Goal: Navigation & Orientation: Find specific page/section

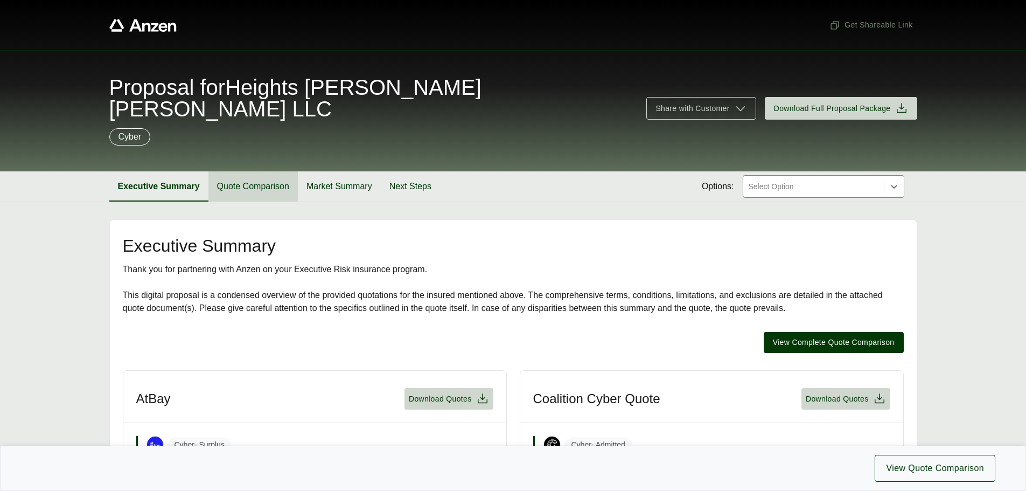
click at [269, 171] on button "Quote Comparison" at bounding box center [252, 186] width 89 height 30
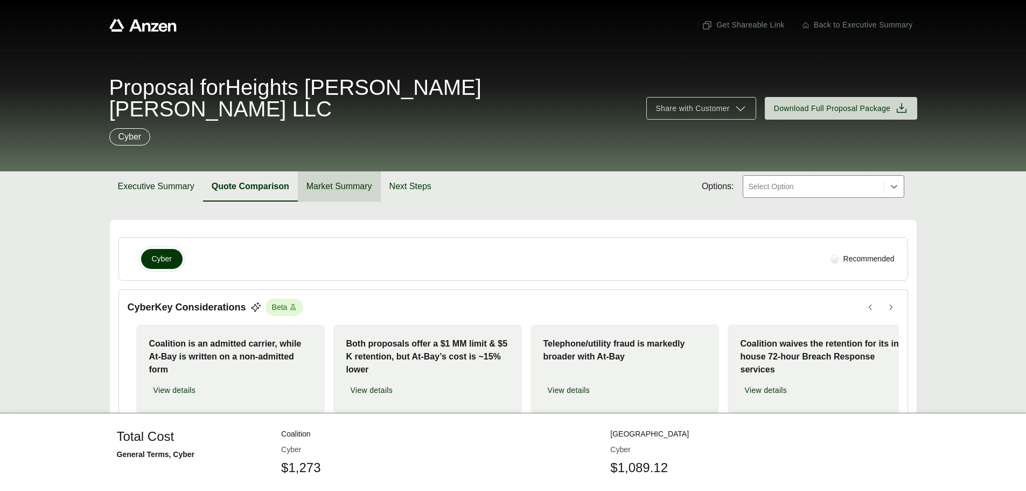
click at [338, 171] on button "Market Summary" at bounding box center [339, 186] width 83 height 30
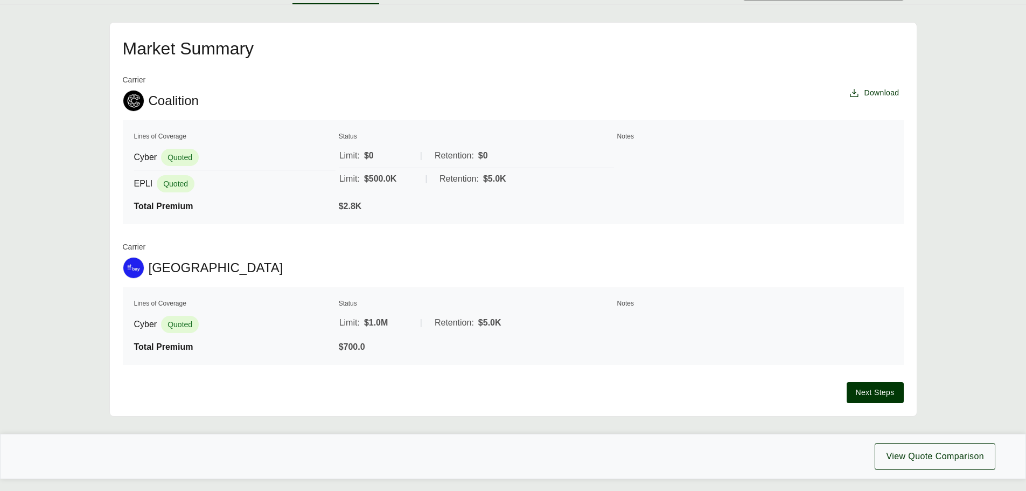
scroll to position [208, 0]
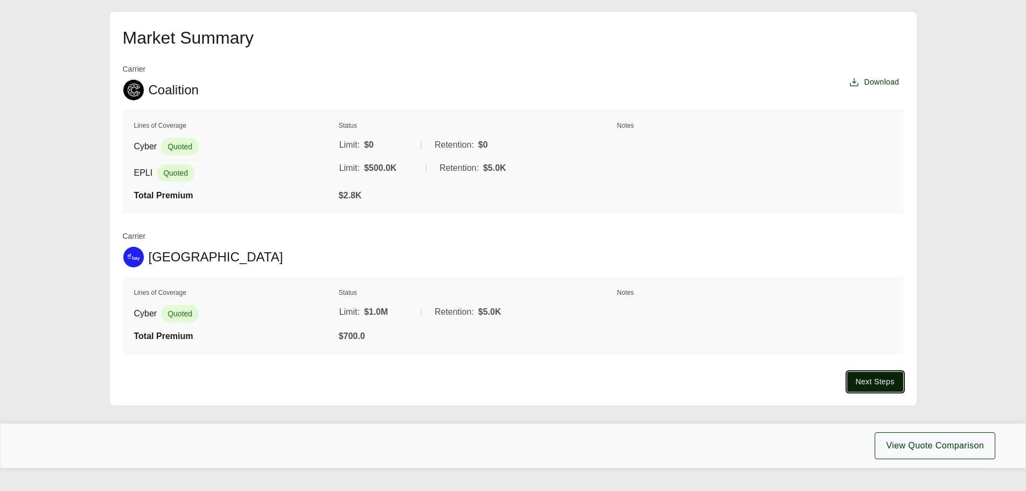
click at [881, 376] on span "Next Steps" at bounding box center [875, 381] width 39 height 11
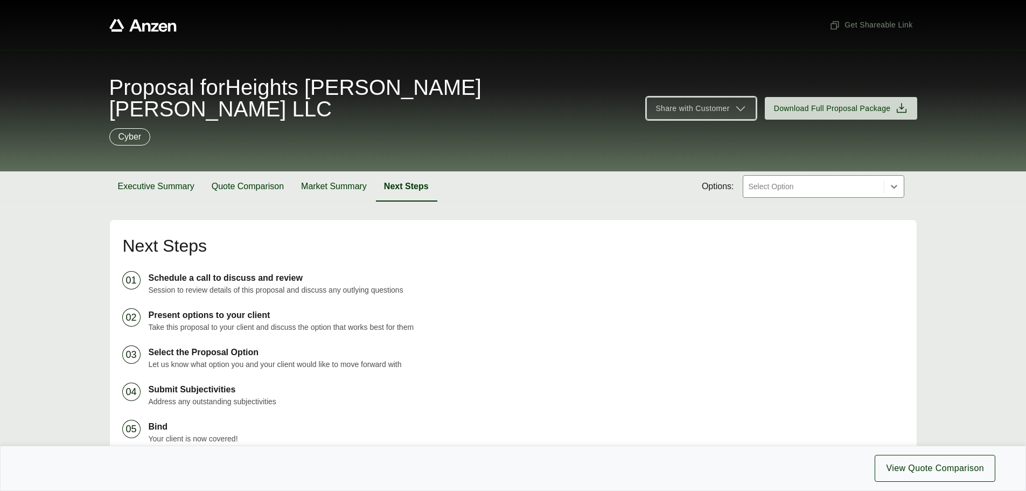
click at [740, 102] on icon at bounding box center [740, 108] width 13 height 13
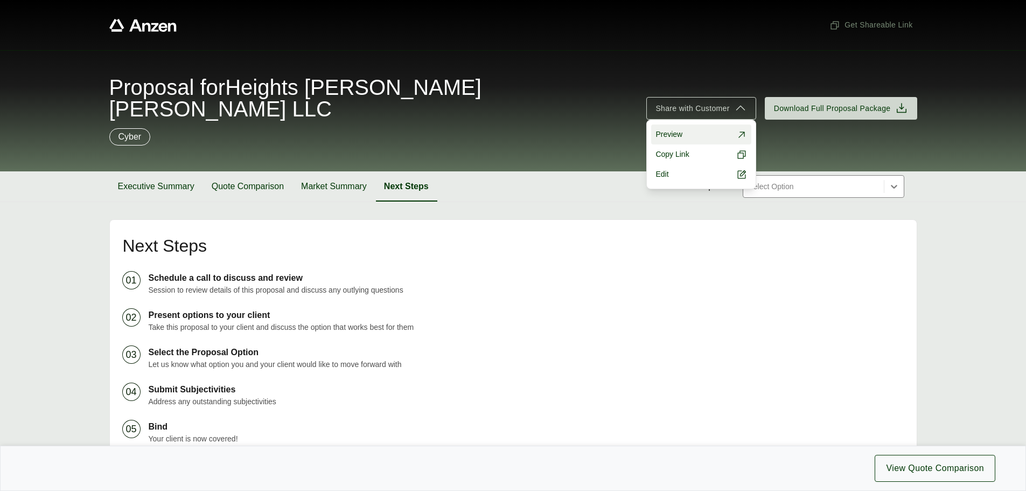
click at [699, 124] on link "Preview" at bounding box center [701, 134] width 100 height 20
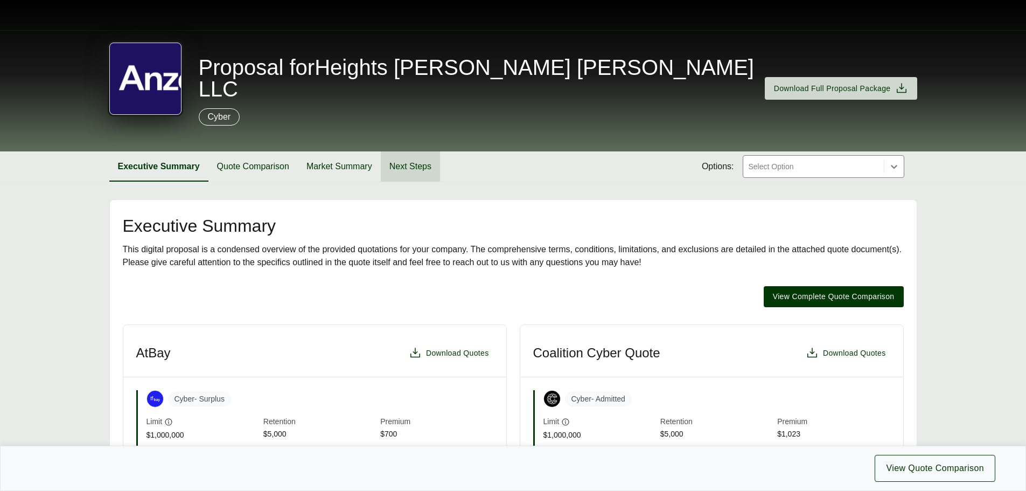
click at [417, 151] on button "Next Steps" at bounding box center [410, 166] width 59 height 30
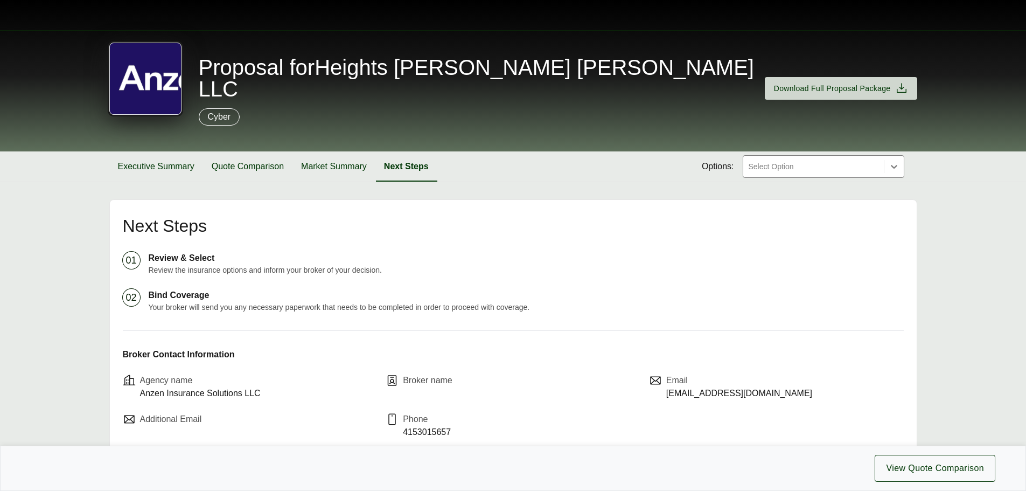
scroll to position [0, 1]
